Goal: Information Seeking & Learning: Ask a question

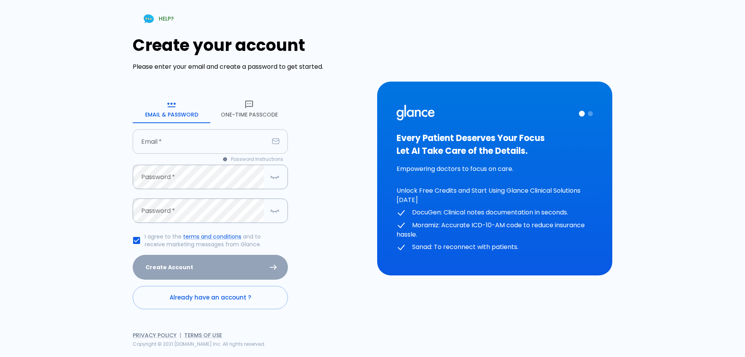
click at [233, 138] on input "Email   *" at bounding box center [201, 141] width 136 height 24
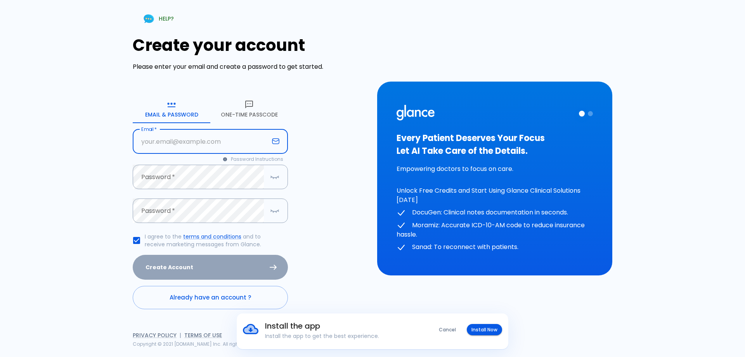
click at [252, 108] on icon "button" at bounding box center [249, 104] width 9 height 9
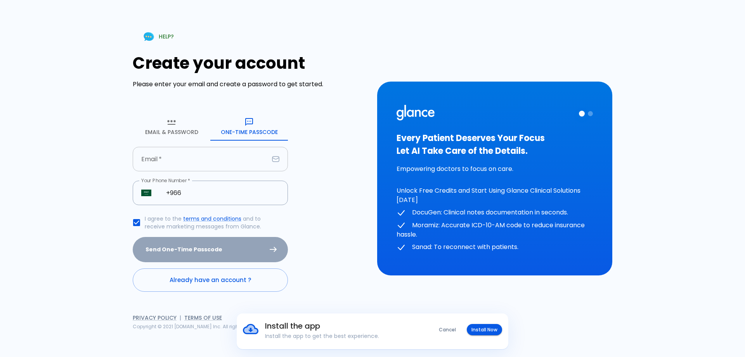
click at [218, 153] on input "Email   *" at bounding box center [201, 159] width 136 height 24
type input "[EMAIL_ADDRESS][DOMAIN_NAME]"
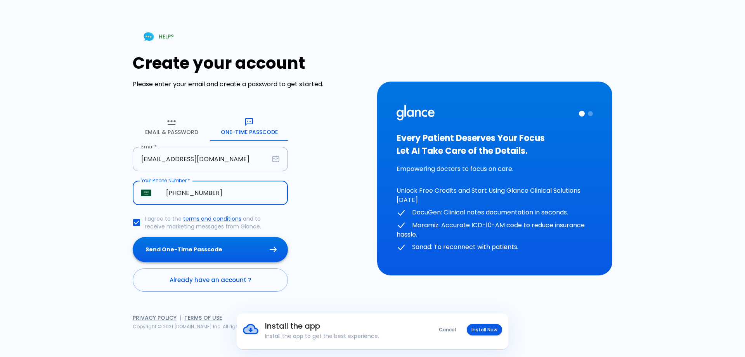
type input "[PHONE_NUMBER]"
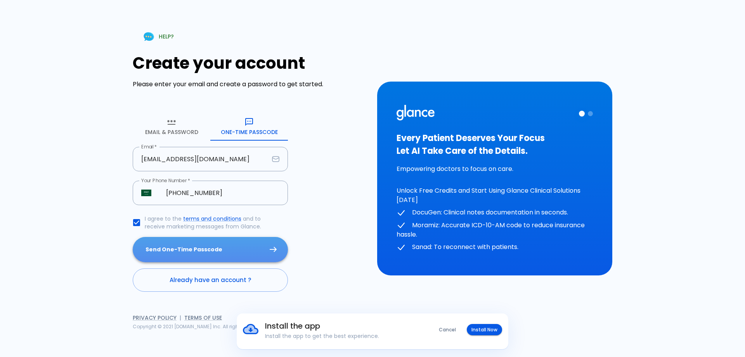
click at [249, 246] on button "Send One-Time Passcode" at bounding box center [210, 249] width 155 height 25
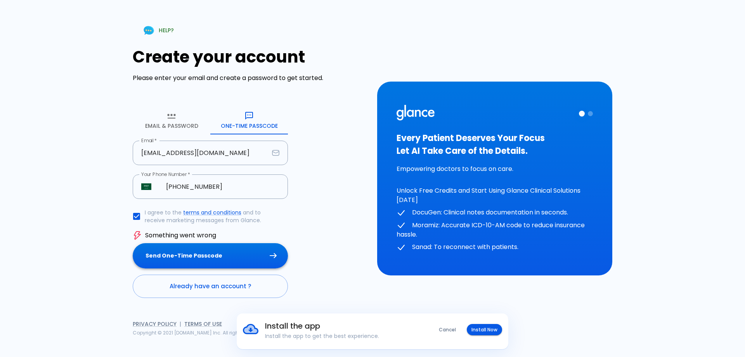
click at [252, 257] on button "Send One-Time Passcode" at bounding box center [210, 255] width 155 height 25
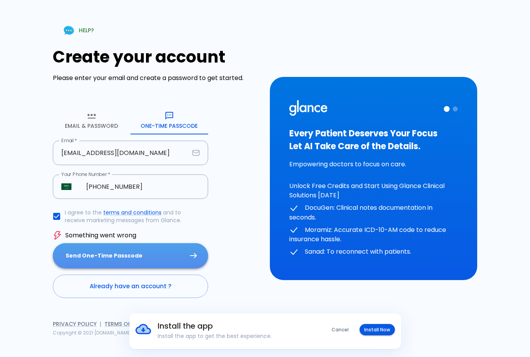
click at [120, 260] on button "Send One-Time Passcode" at bounding box center [130, 255] width 155 height 25
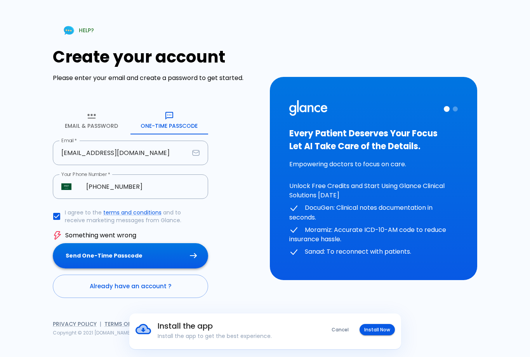
click at [160, 258] on button "Send One-Time Passcode" at bounding box center [130, 255] width 155 height 25
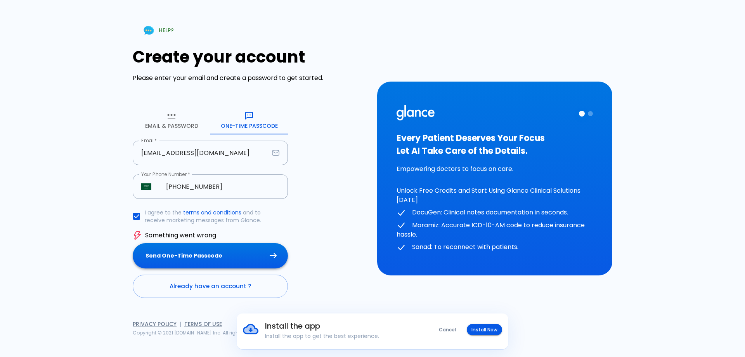
click at [253, 255] on button "Send One-Time Passcode" at bounding box center [210, 255] width 155 height 25
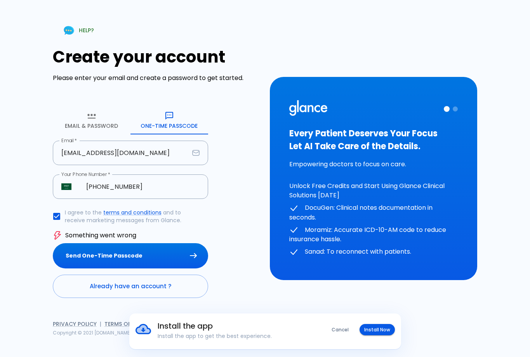
click at [155, 256] on button "Send One-Time Passcode" at bounding box center [130, 255] width 155 height 25
drag, startPoint x: 114, startPoint y: 189, endPoint x: 102, endPoint y: 194, distance: 12.5
click at [114, 189] on input "[PHONE_NUMBER]" at bounding box center [143, 186] width 130 height 24
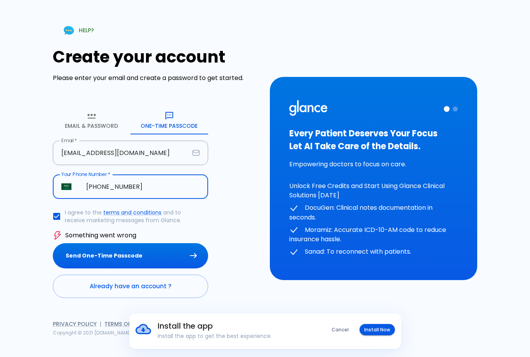
click at [101, 190] on input "[PHONE_NUMBER]" at bounding box center [143, 186] width 130 height 24
click at [118, 189] on input "[PHONE_NUMBER]" at bounding box center [143, 186] width 130 height 24
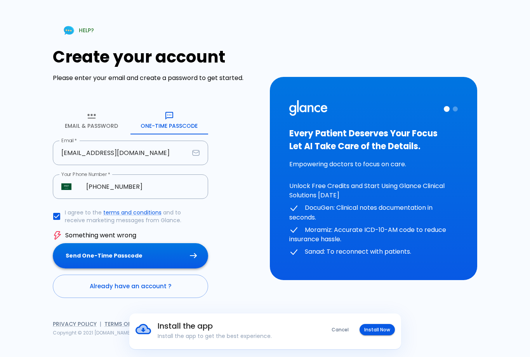
click at [169, 259] on button "Send One-Time Passcode" at bounding box center [130, 255] width 155 height 25
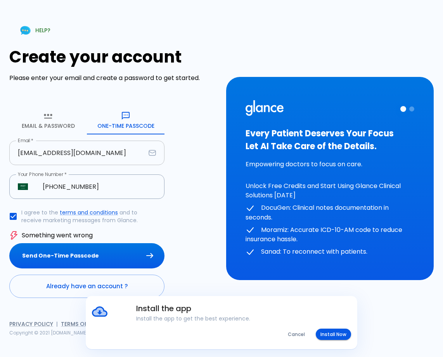
click at [89, 155] on input "[EMAIL_ADDRESS][DOMAIN_NAME]" at bounding box center [77, 153] width 136 height 24
click at [46, 118] on icon "button" at bounding box center [47, 115] width 9 height 9
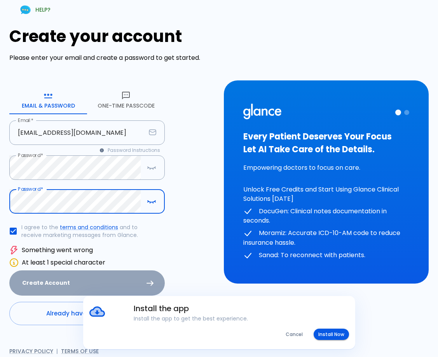
click at [185, 259] on div "Create your account Please enter your email and create a password to get starte…" at bounding box center [111, 176] width 205 height 298
click at [297, 331] on button "Cancel" at bounding box center [294, 333] width 26 height 11
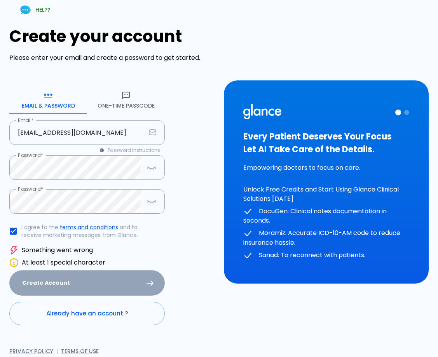
click at [134, 287] on div "Create Account" at bounding box center [86, 282] width 155 height 25
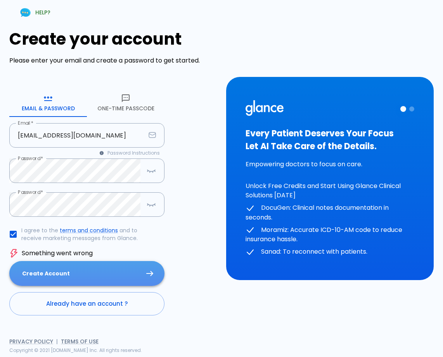
click at [113, 277] on button "Create Account" at bounding box center [86, 273] width 155 height 25
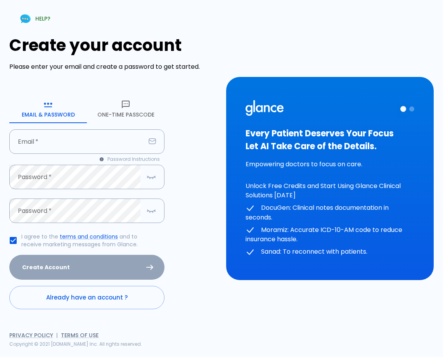
click at [134, 92] on div "Create your account Please enter your email and create a password to get starte…" at bounding box center [113, 172] width 208 height 273
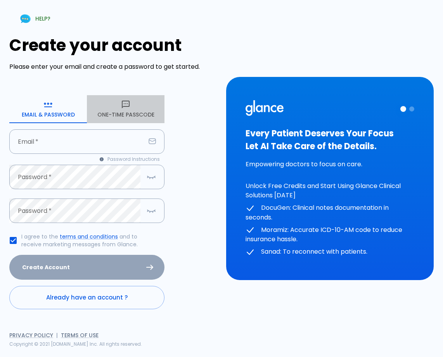
click at [124, 101] on icon "button" at bounding box center [126, 105] width 8 height 8
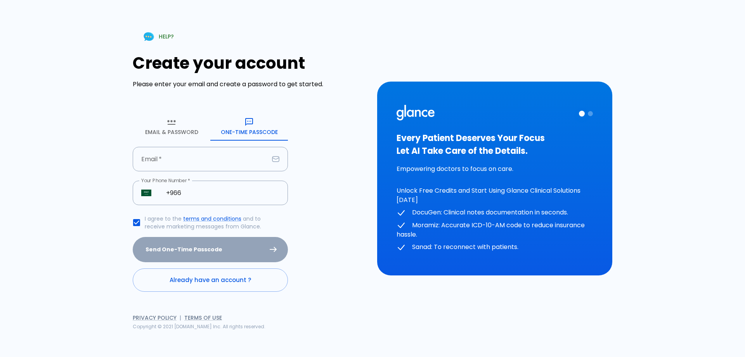
click at [245, 355] on div "HELP? Create your account Please enter your email and create a password to get …" at bounding box center [373, 178] width 578 height 357
click at [172, 129] on button "Email & Password" at bounding box center [172, 127] width 78 height 28
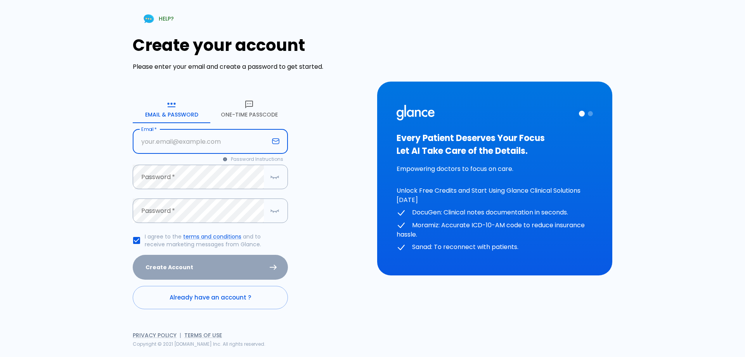
click at [198, 141] on input "Email   *" at bounding box center [201, 141] width 136 height 24
type input "[EMAIL_ADDRESS][DOMAIN_NAME]"
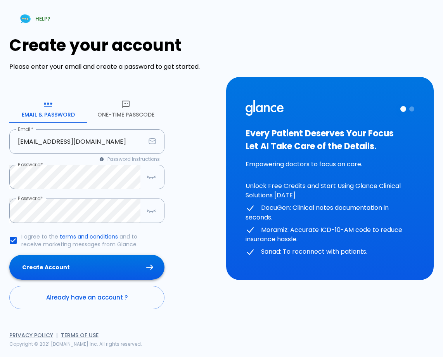
click at [107, 262] on button "Create Account" at bounding box center [86, 267] width 155 height 25
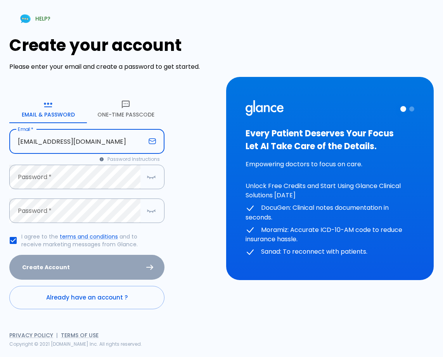
type input "[EMAIL_ADDRESS][DOMAIN_NAME]"
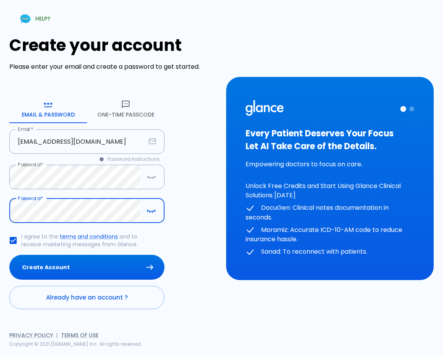
click at [79, 261] on button "Create Account" at bounding box center [86, 267] width 155 height 25
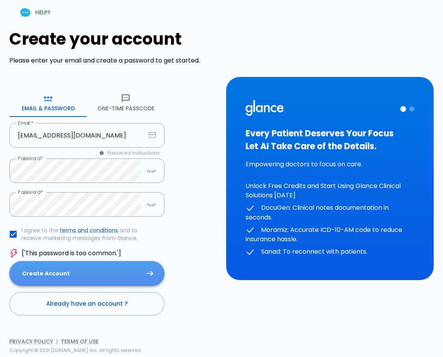
click at [80, 277] on button "Create Account" at bounding box center [86, 273] width 155 height 25
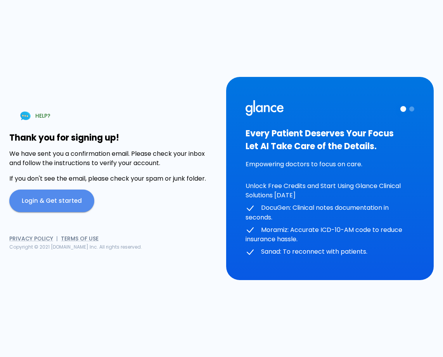
click at [54, 198] on link "Login & Get started" at bounding box center [51, 200] width 85 height 23
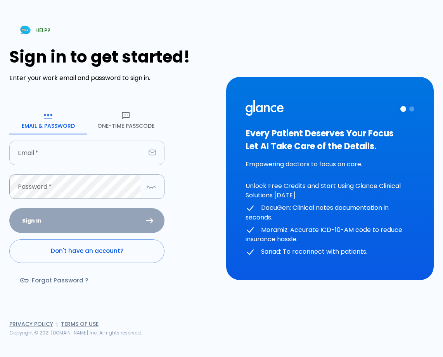
click at [101, 144] on input "Email   *" at bounding box center [77, 153] width 136 height 24
type input "[EMAIL_ADDRESS][DOMAIN_NAME]"
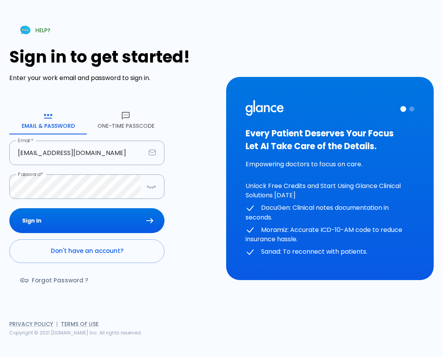
click at [65, 236] on div "Sign In Don't have an account? Forgot Password ?" at bounding box center [86, 253] width 155 height 90
click at [46, 224] on button "Sign In" at bounding box center [86, 220] width 155 height 25
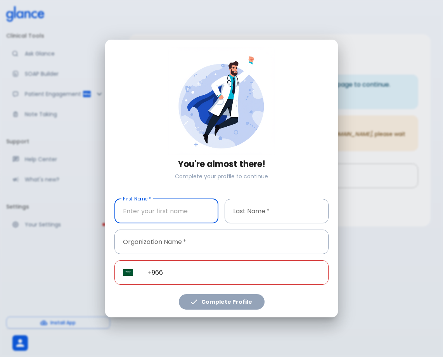
click at [188, 205] on input "First Name   *" at bounding box center [167, 211] width 104 height 24
type input "Rasheed"
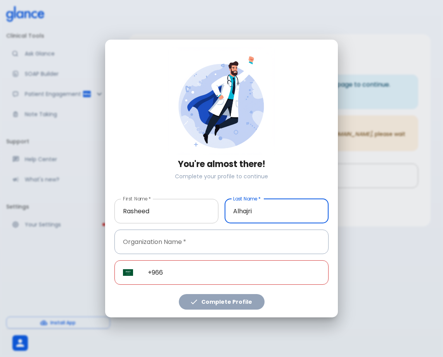
type input "Alhajri"
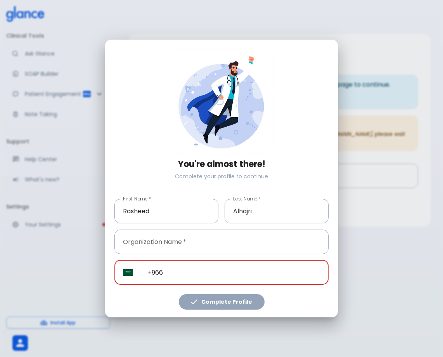
click at [231, 269] on input "+966" at bounding box center [233, 272] width 189 height 24
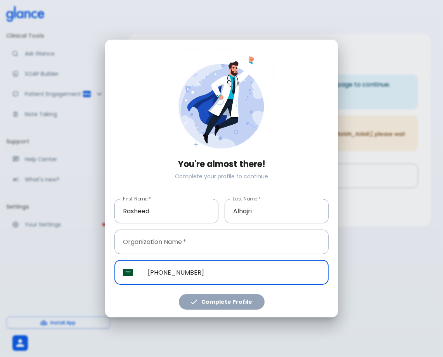
type input "[PHONE_NUMBER]"
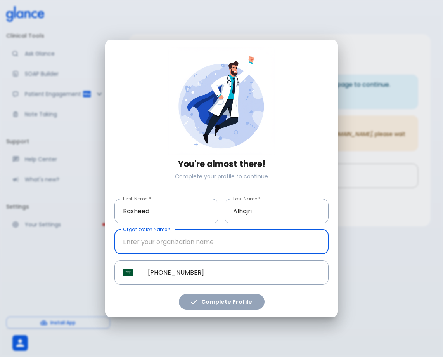
click at [149, 240] on input "Organization Name   *" at bounding box center [222, 241] width 214 height 24
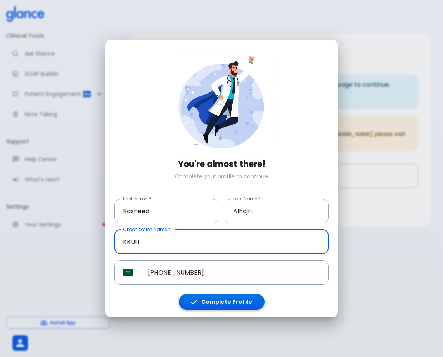
type input "KKUH"
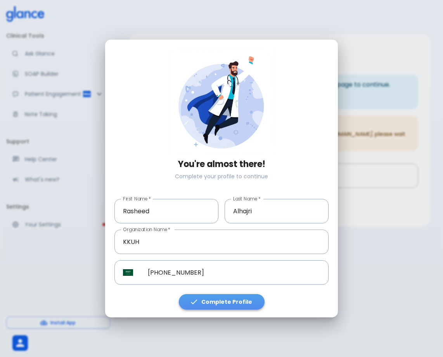
click at [228, 297] on button "Complete Profile" at bounding box center [222, 302] width 86 height 16
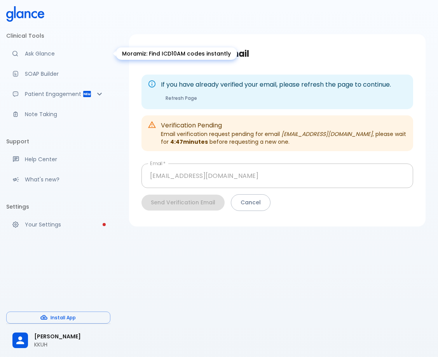
click at [49, 57] on p "Ask Glance" at bounding box center [64, 54] width 79 height 8
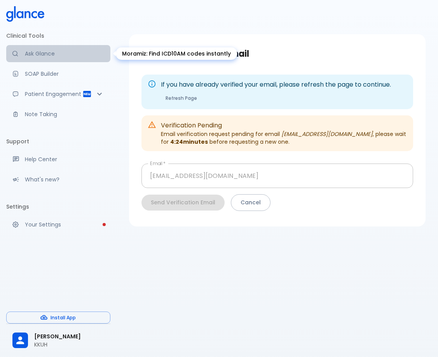
click at [58, 52] on p "Ask Glance" at bounding box center [64, 54] width 79 height 8
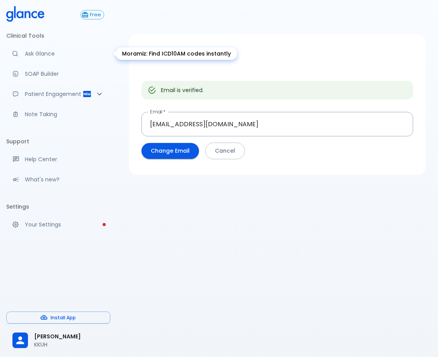
click at [63, 55] on p "Ask Glance" at bounding box center [64, 54] width 79 height 8
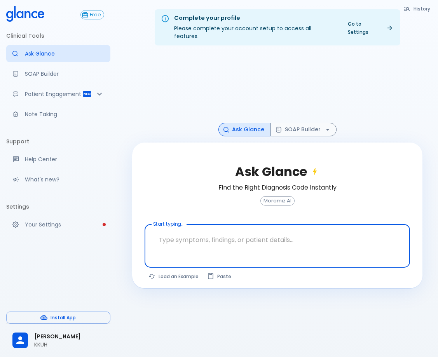
click at [264, 228] on textarea "Start typing..." at bounding box center [277, 240] width 254 height 24
click at [268, 228] on textarea "Start typing..." at bounding box center [277, 240] width 254 height 24
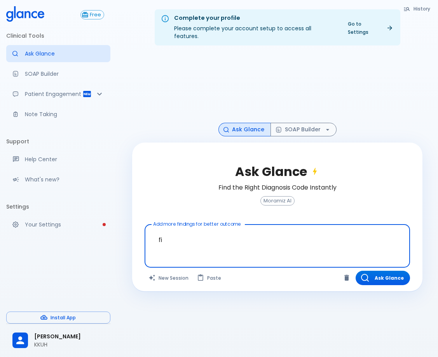
type textarea "f"
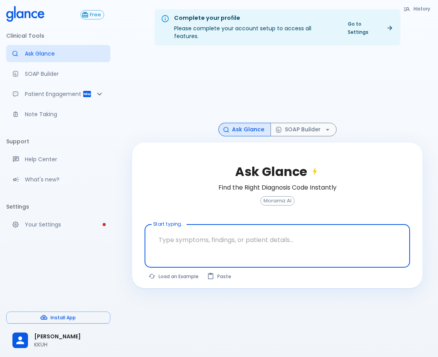
type textarea "F"
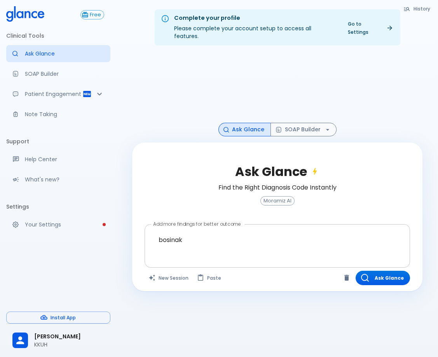
click at [265, 252] on div at bounding box center [278, 259] width 262 height 14
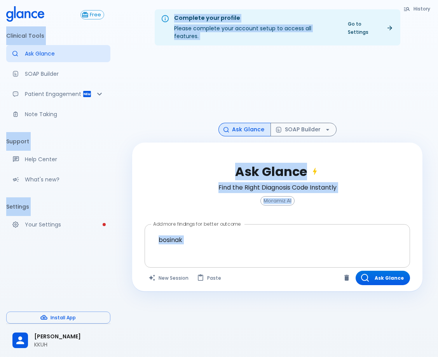
click at [277, 231] on textarea "bosinak" at bounding box center [277, 240] width 254 height 24
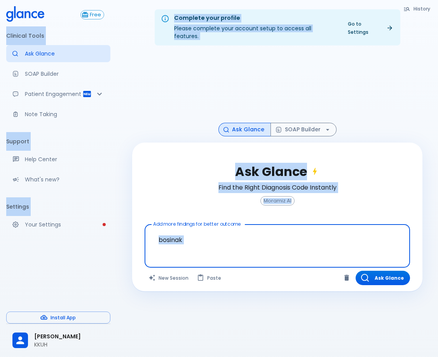
click at [277, 231] on textarea "bosinak" at bounding box center [277, 240] width 254 height 24
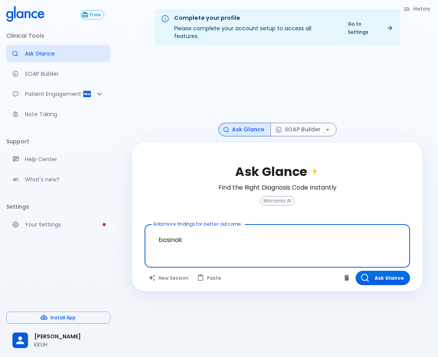
paste textarea "niak classification"
type textarea "bosniak classification"
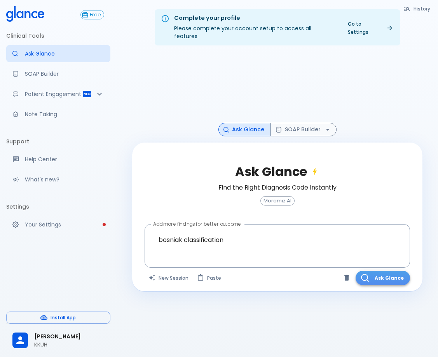
click at [394, 271] on button "Ask Glance" at bounding box center [382, 278] width 54 height 14
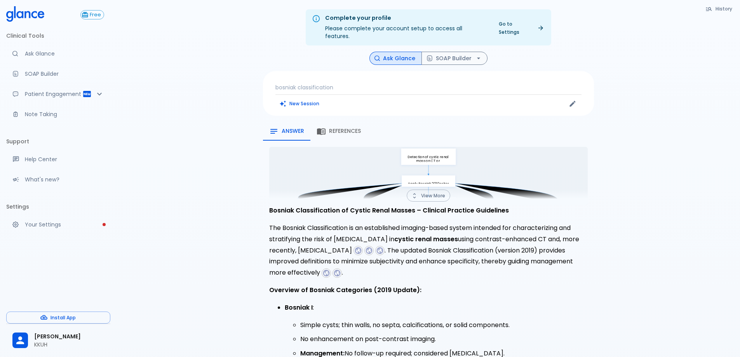
click at [424, 192] on button "View More" at bounding box center [427, 195] width 43 height 12
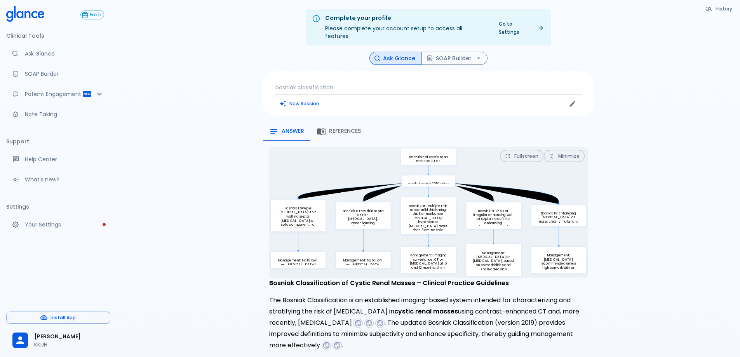
click at [443, 150] on button "Fullscreen" at bounding box center [521, 156] width 43 height 12
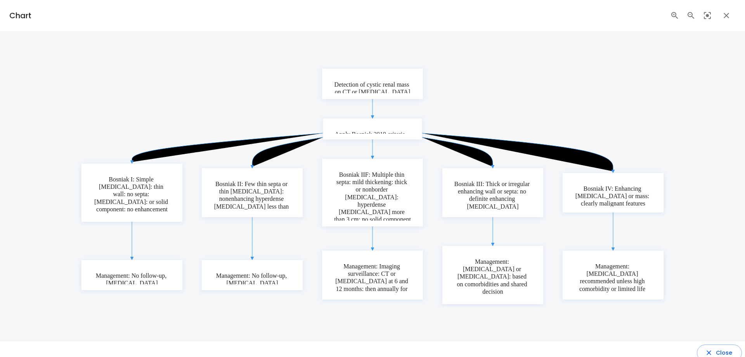
click at [368, 131] on p "Apply Bosniak 2019 criteria" at bounding box center [370, 133] width 71 height 7
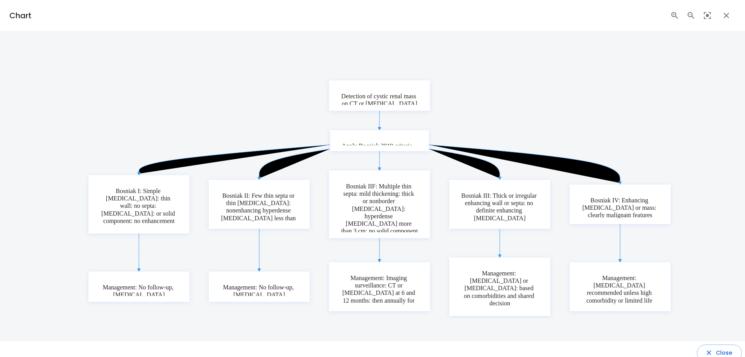
drag, startPoint x: 396, startPoint y: 133, endPoint x: 403, endPoint y: 145, distance: 14.7
click at [403, 145] on foreignobject "Apply Bosniak 2019 criteria" at bounding box center [380, 140] width 76 height 9
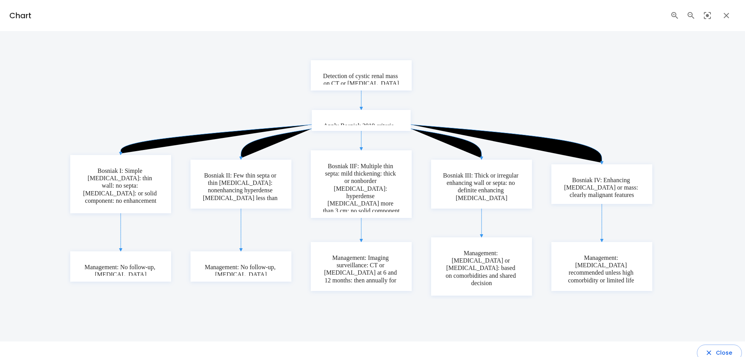
drag, startPoint x: 351, startPoint y: 193, endPoint x: 332, endPoint y: 172, distance: 28.0
click at [332, 172] on p "Bosniak IIF: Multiple thin septa: mild thickening: thick or nonborder calcifica…" at bounding box center [362, 188] width 78 height 52
click at [443, 16] on icon "button" at bounding box center [726, 15] width 9 height 9
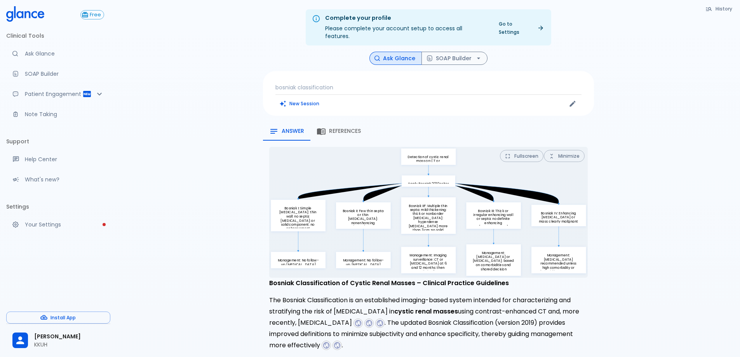
click at [413, 160] on icon "Detection of cystic renal mass on CT or MRI Apply Bosniak 2019 criteria Bosniak…" at bounding box center [428, 212] width 318 height 130
click at [443, 150] on button "Fullscreen" at bounding box center [521, 156] width 43 height 12
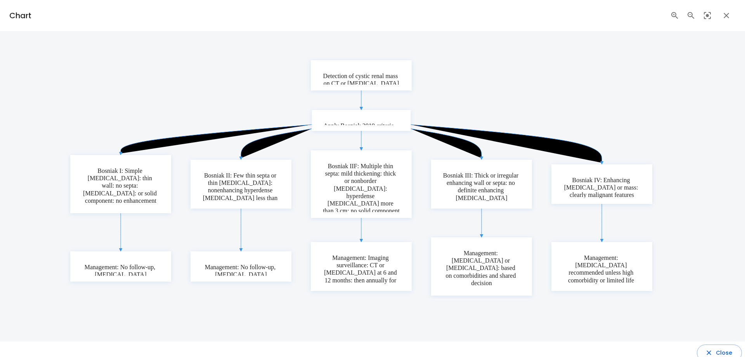
click at [443, 14] on icon "button" at bounding box center [726, 15] width 9 height 9
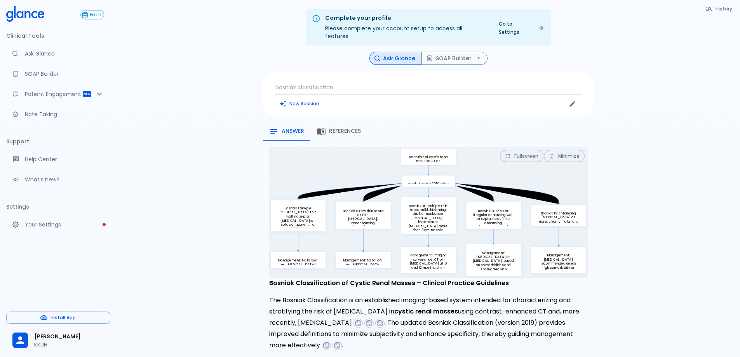
click at [363, 123] on button "References" at bounding box center [338, 131] width 57 height 19
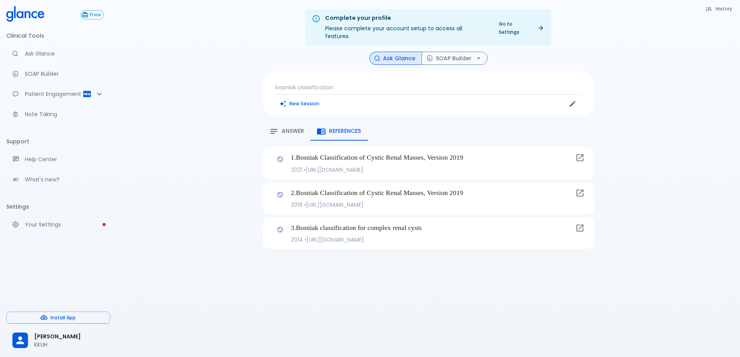
click at [286, 128] on span "Answer" at bounding box center [292, 131] width 23 height 7
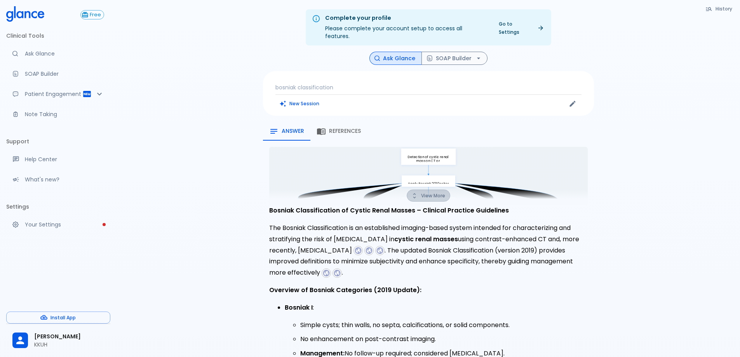
click at [426, 189] on button "View More" at bounding box center [427, 195] width 43 height 12
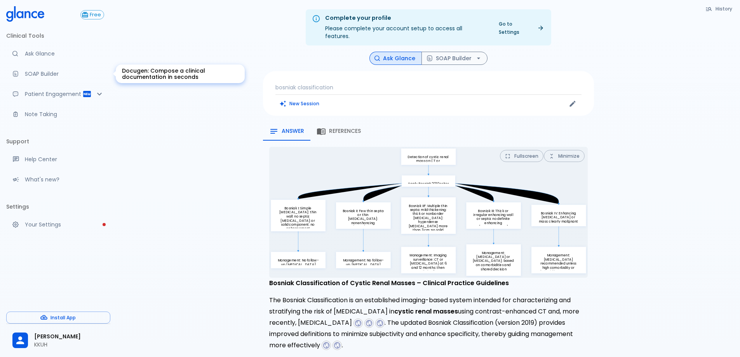
click at [44, 77] on p "SOAP Builder" at bounding box center [64, 74] width 79 height 8
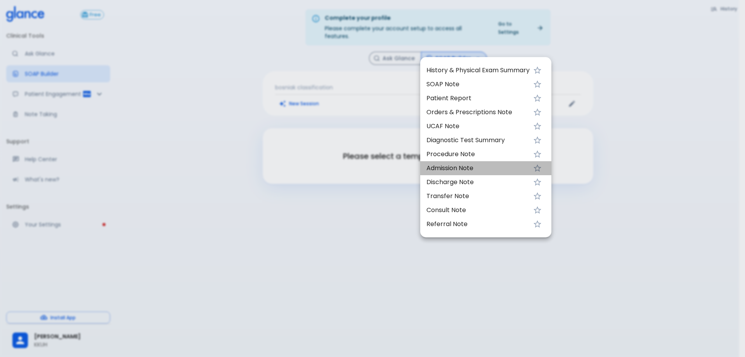
click at [443, 165] on span "Admission Note" at bounding box center [478, 167] width 103 height 9
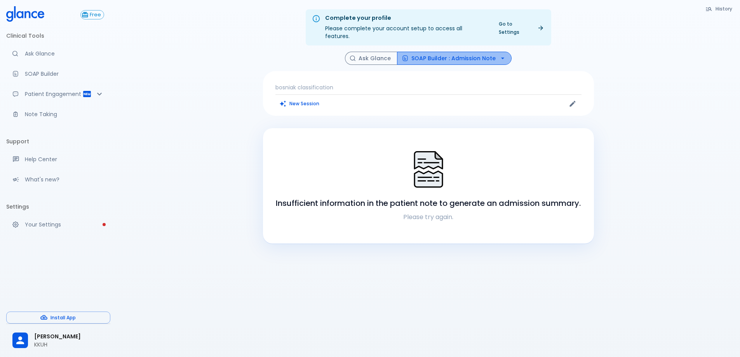
click at [443, 52] on button "SOAP Builder : Admission Note" at bounding box center [454, 59] width 115 height 14
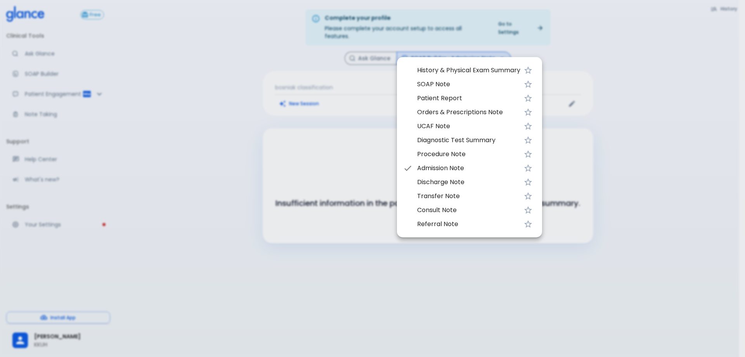
click at [339, 101] on div at bounding box center [372, 178] width 745 height 357
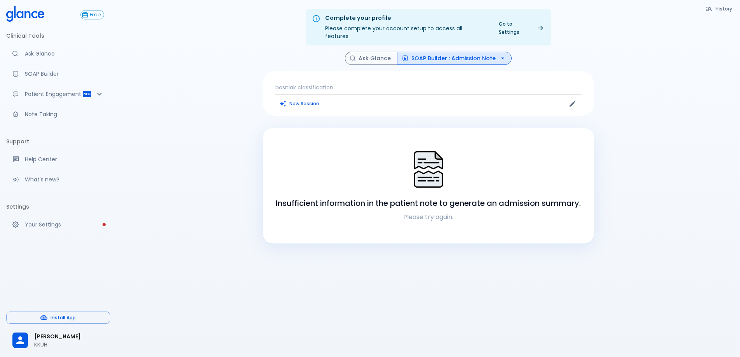
click at [299, 98] on button "New Session" at bounding box center [299, 103] width 49 height 11
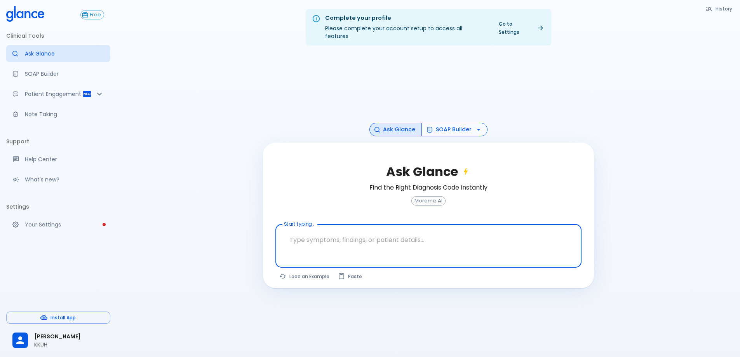
click at [443, 123] on button "SOAP Builder" at bounding box center [454, 130] width 66 height 14
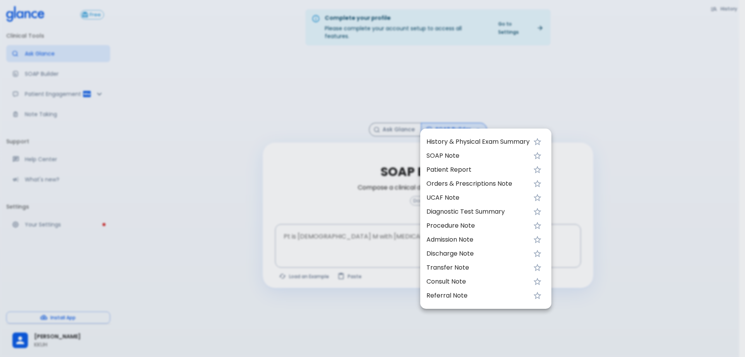
click at [443, 157] on span "SOAP Note" at bounding box center [478, 155] width 103 height 9
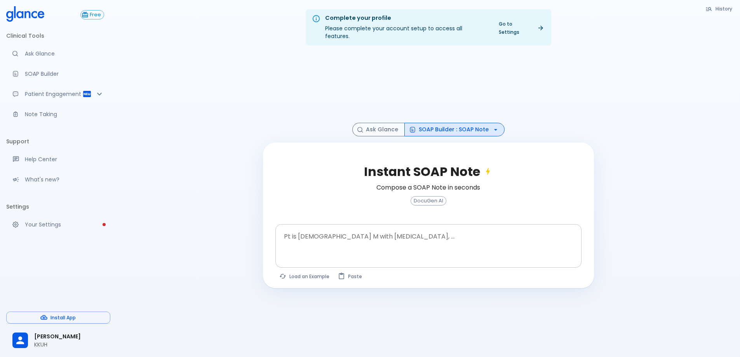
click at [401, 228] on textarea "Pt is 35 yo M with chest pain, ..." at bounding box center [428, 240] width 295 height 24
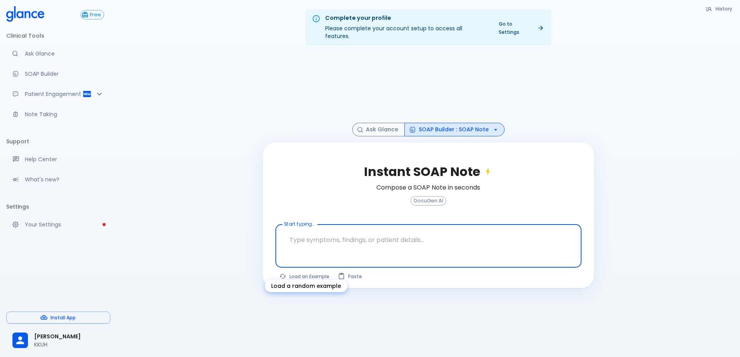
click at [303, 271] on button "Load an Example" at bounding box center [304, 276] width 59 height 11
type textarea "45F with DM2, right foot ulcer, fever, WBC 14K, ESR 80, wound purulent, XR neg …"
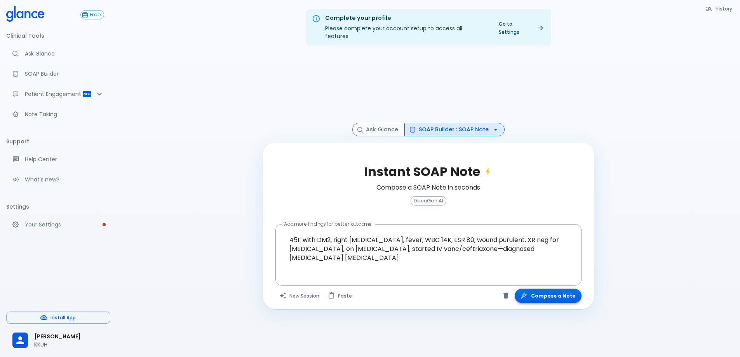
click at [443, 290] on button "Compose a Note" at bounding box center [547, 295] width 67 height 14
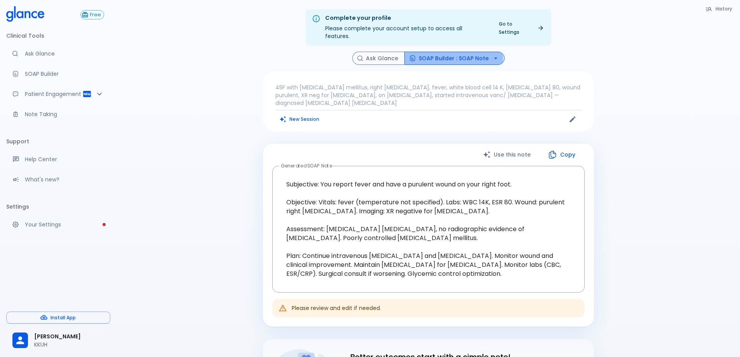
click at [434, 52] on button "SOAP Builder : SOAP Note" at bounding box center [454, 59] width 100 height 14
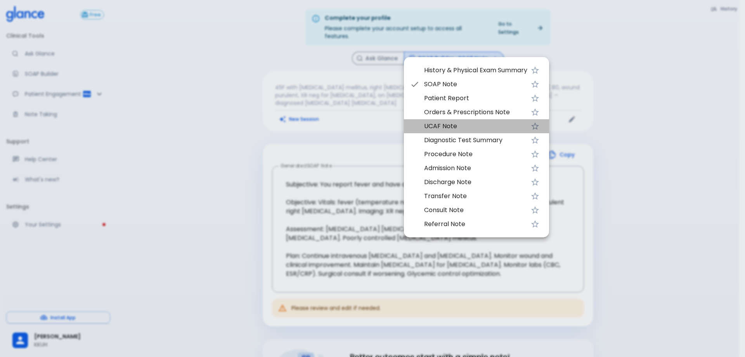
click at [443, 123] on span "UCAF Note" at bounding box center [475, 126] width 103 height 9
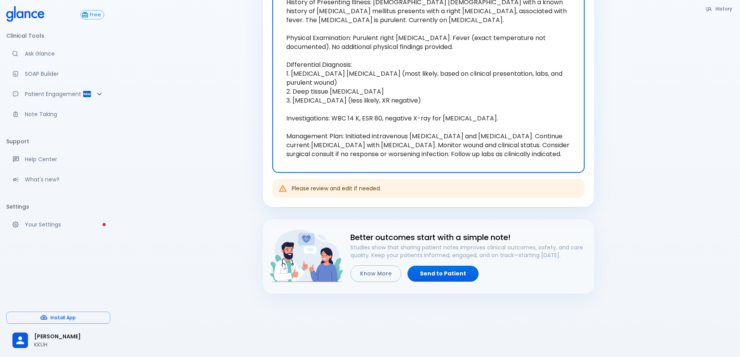
scroll to position [200, 0]
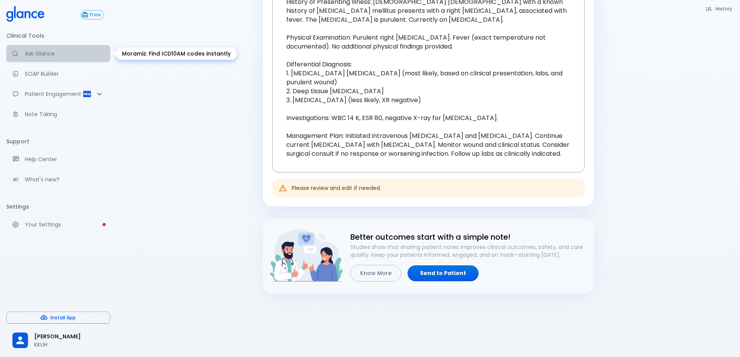
click at [55, 50] on p "Ask Glance" at bounding box center [64, 54] width 79 height 8
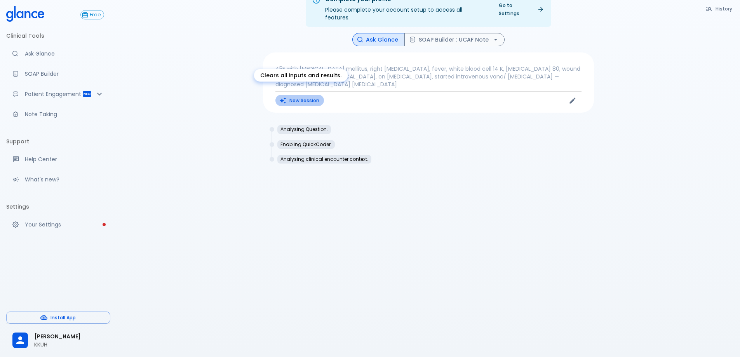
click at [297, 96] on button "New Session" at bounding box center [299, 100] width 49 height 11
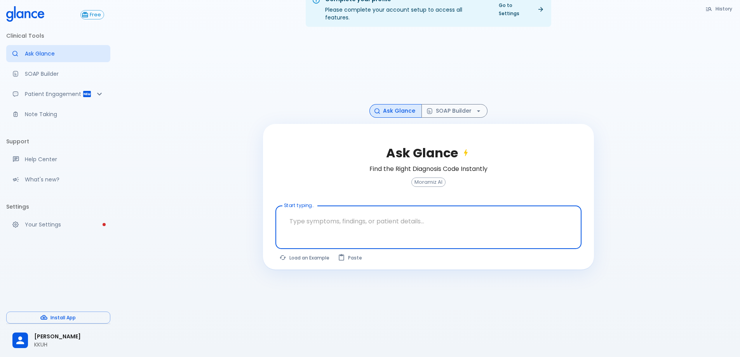
drag, startPoint x: 343, startPoint y: 215, endPoint x: 316, endPoint y: 224, distance: 28.9
click at [343, 215] on textarea "Start typing..." at bounding box center [428, 221] width 295 height 24
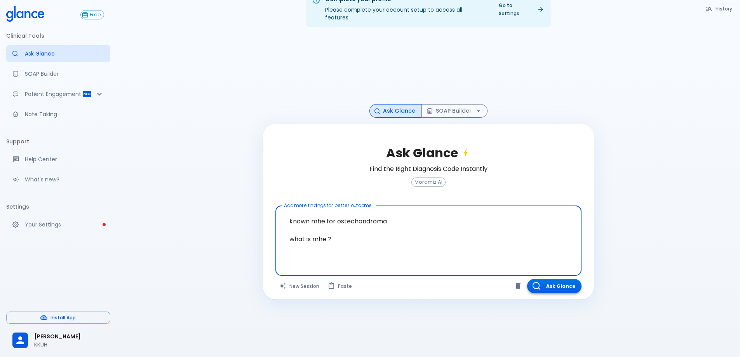
type textarea "known mhe for ostechondroma what is mhe ?"
click at [443, 279] on button "Ask Glance" at bounding box center [554, 286] width 54 height 14
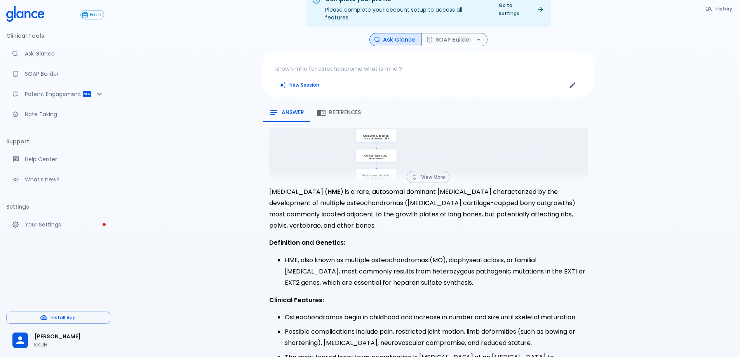
drag, startPoint x: 255, startPoint y: 179, endPoint x: 359, endPoint y: 186, distance: 104.7
click at [359, 186] on div "Complete your profile Please complete your account setup to access all features…" at bounding box center [427, 279] width 623 height 597
